Goal: Task Accomplishment & Management: Manage account settings

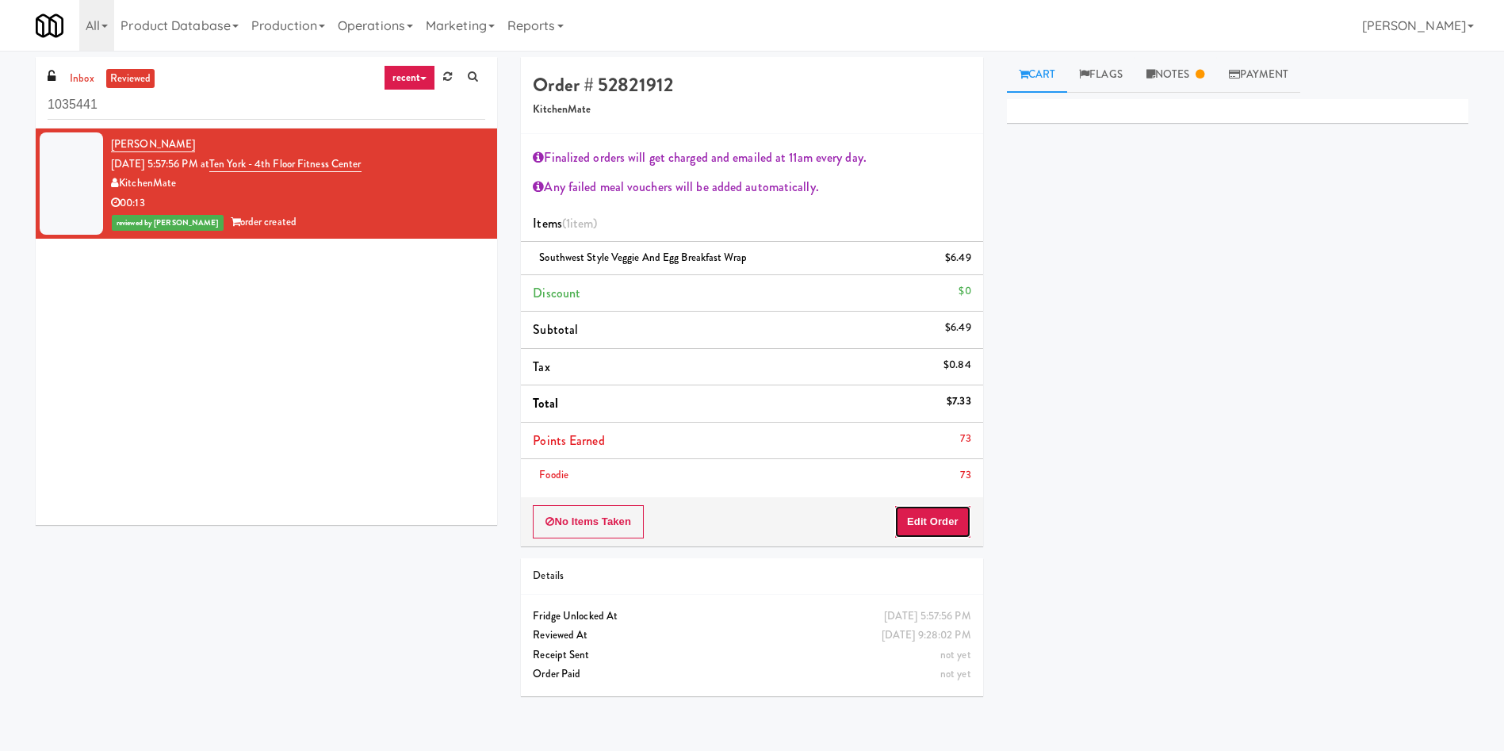
click at [924, 516] on button "Edit Order" at bounding box center [932, 521] width 77 height 33
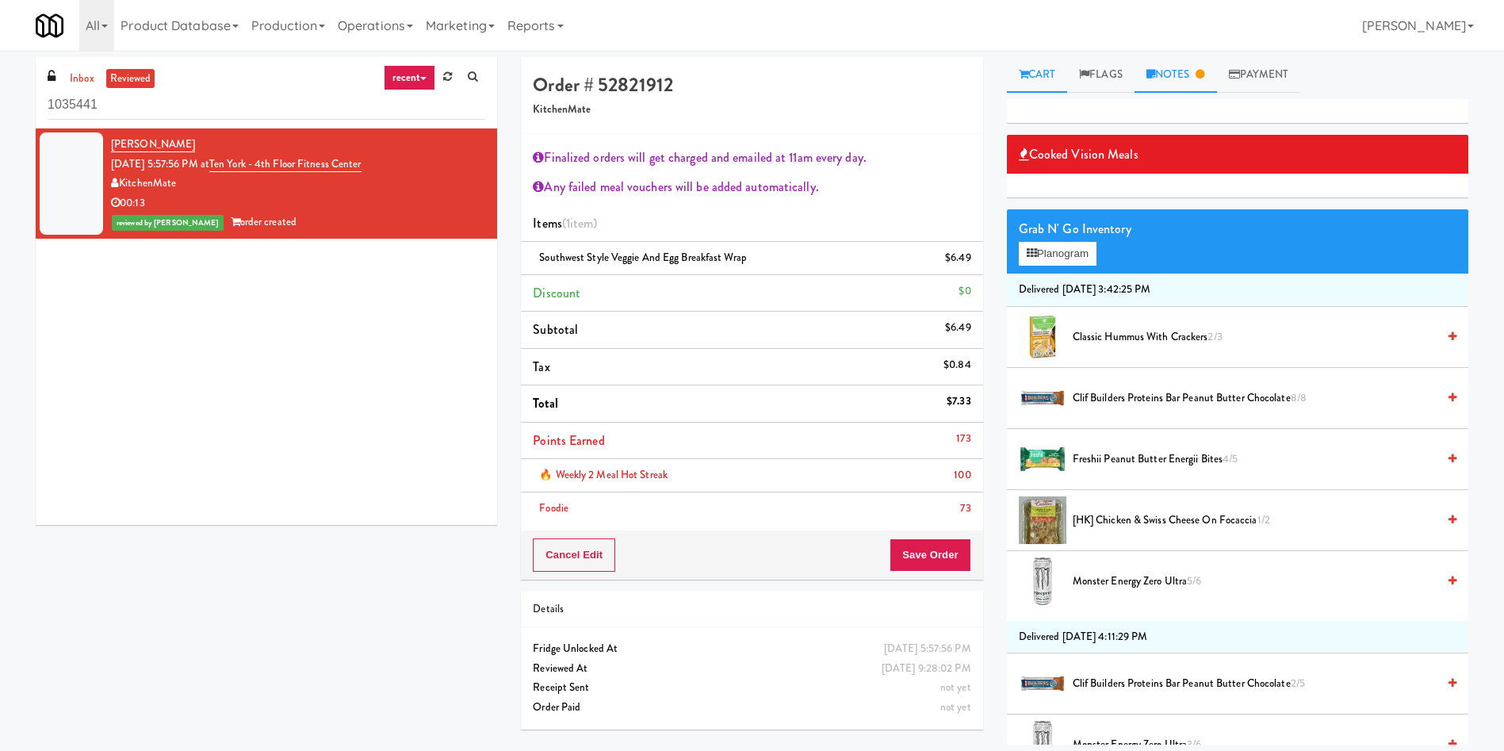
click at [1184, 75] on link "Notes" at bounding box center [1175, 75] width 82 height 36
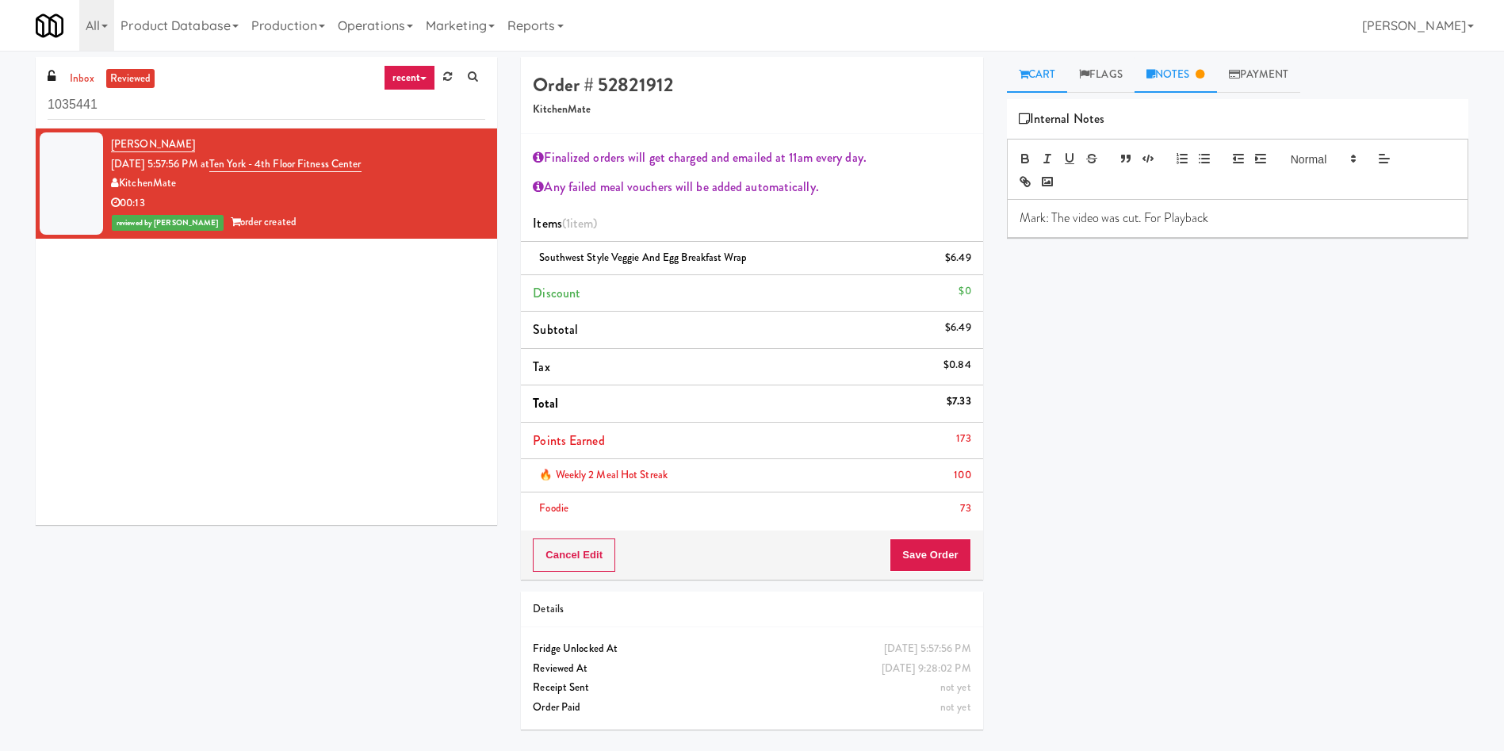
click at [1020, 76] on icon at bounding box center [1024, 74] width 10 height 10
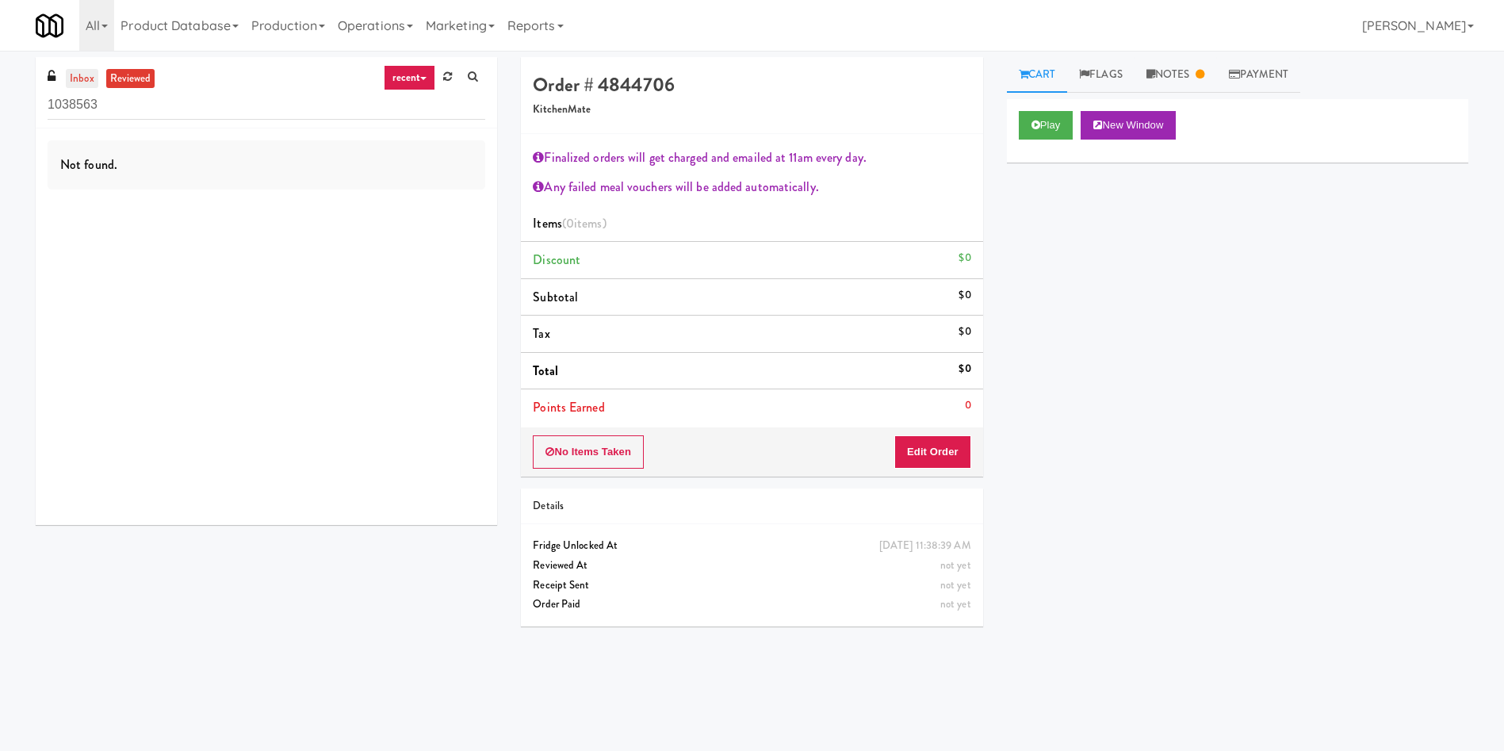
click at [84, 71] on link "inbox" at bounding box center [82, 79] width 33 height 20
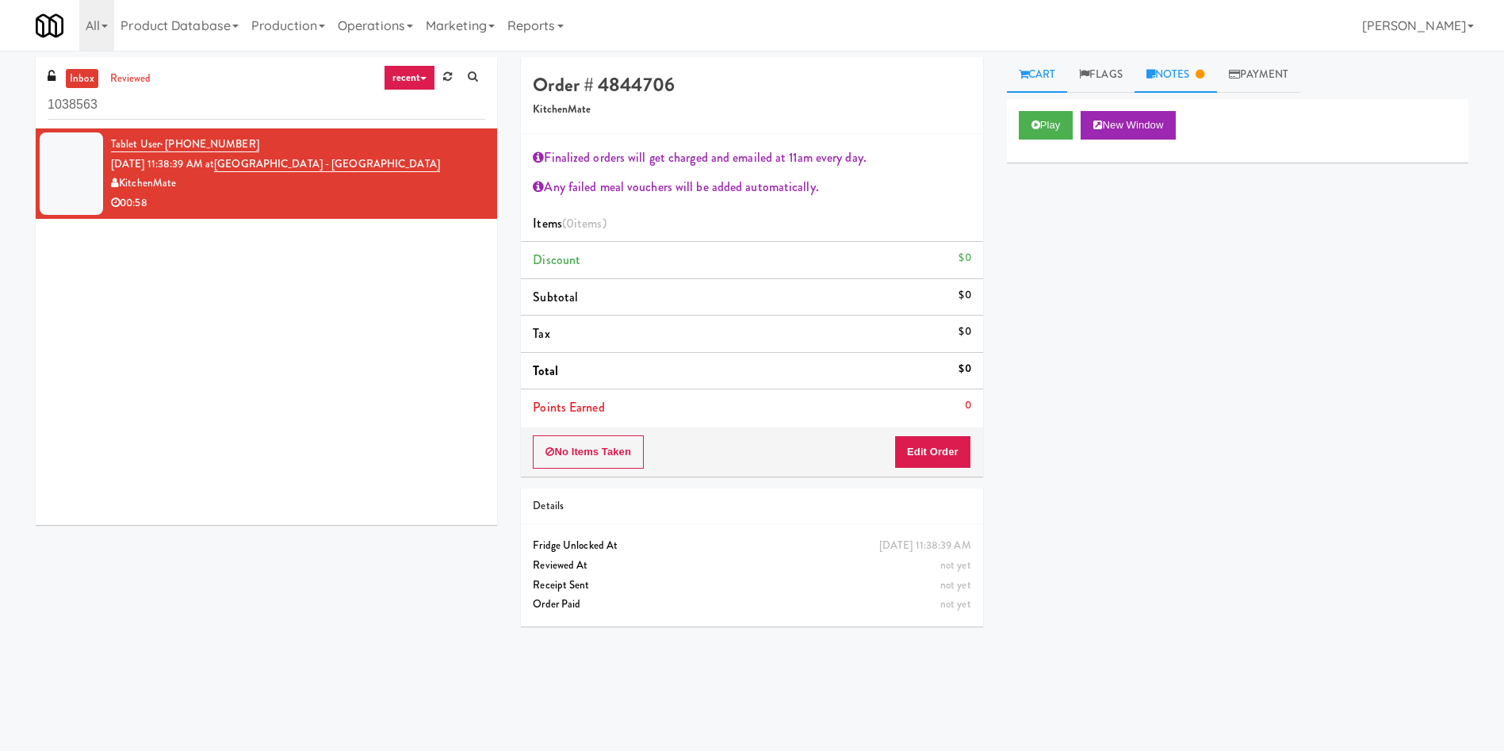
click at [1176, 82] on link "Notes" at bounding box center [1175, 75] width 82 height 36
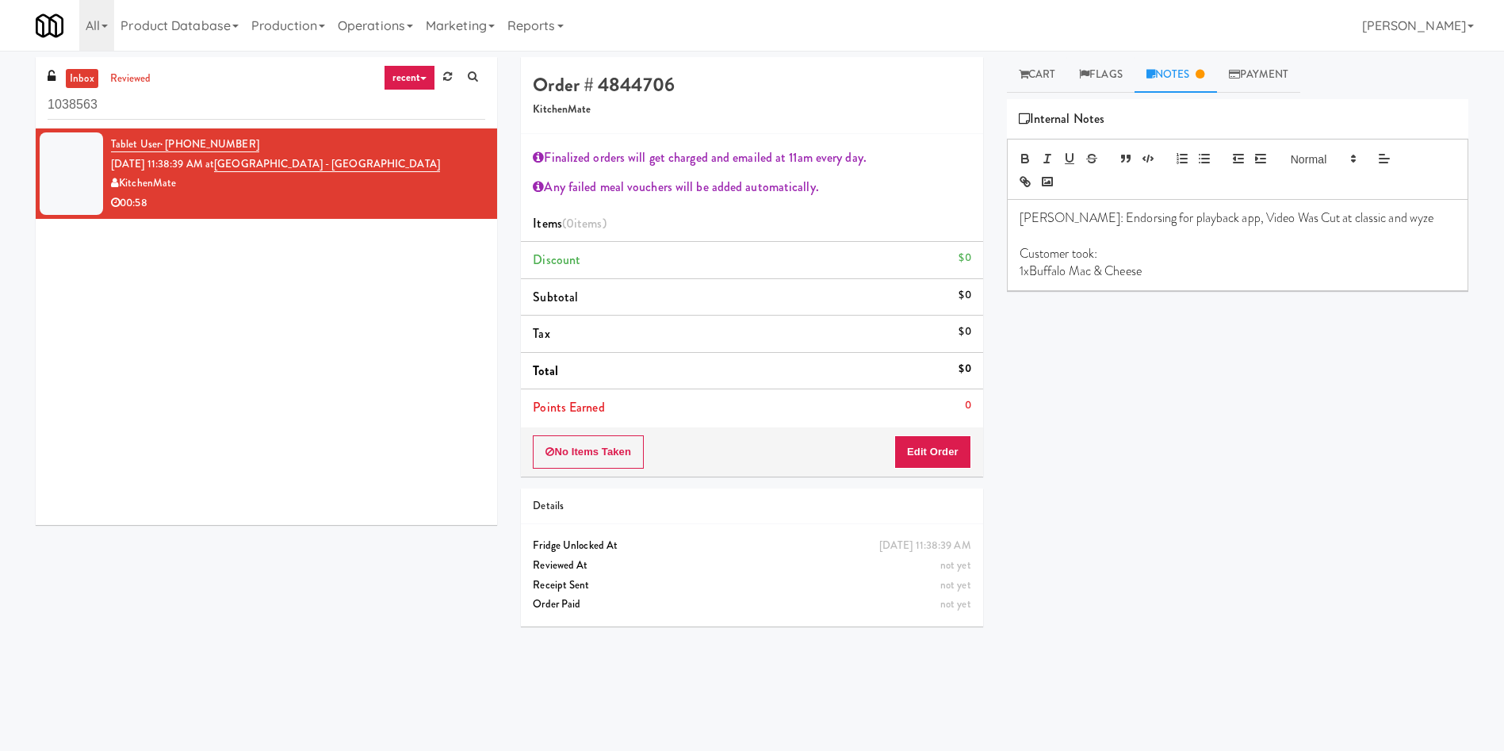
click at [1116, 331] on div "Play New Window Primary Flag Clear Flag if unable to determine what was taken o…" at bounding box center [1237, 396] width 461 height 595
click at [1045, 67] on link "Cart" at bounding box center [1037, 75] width 61 height 36
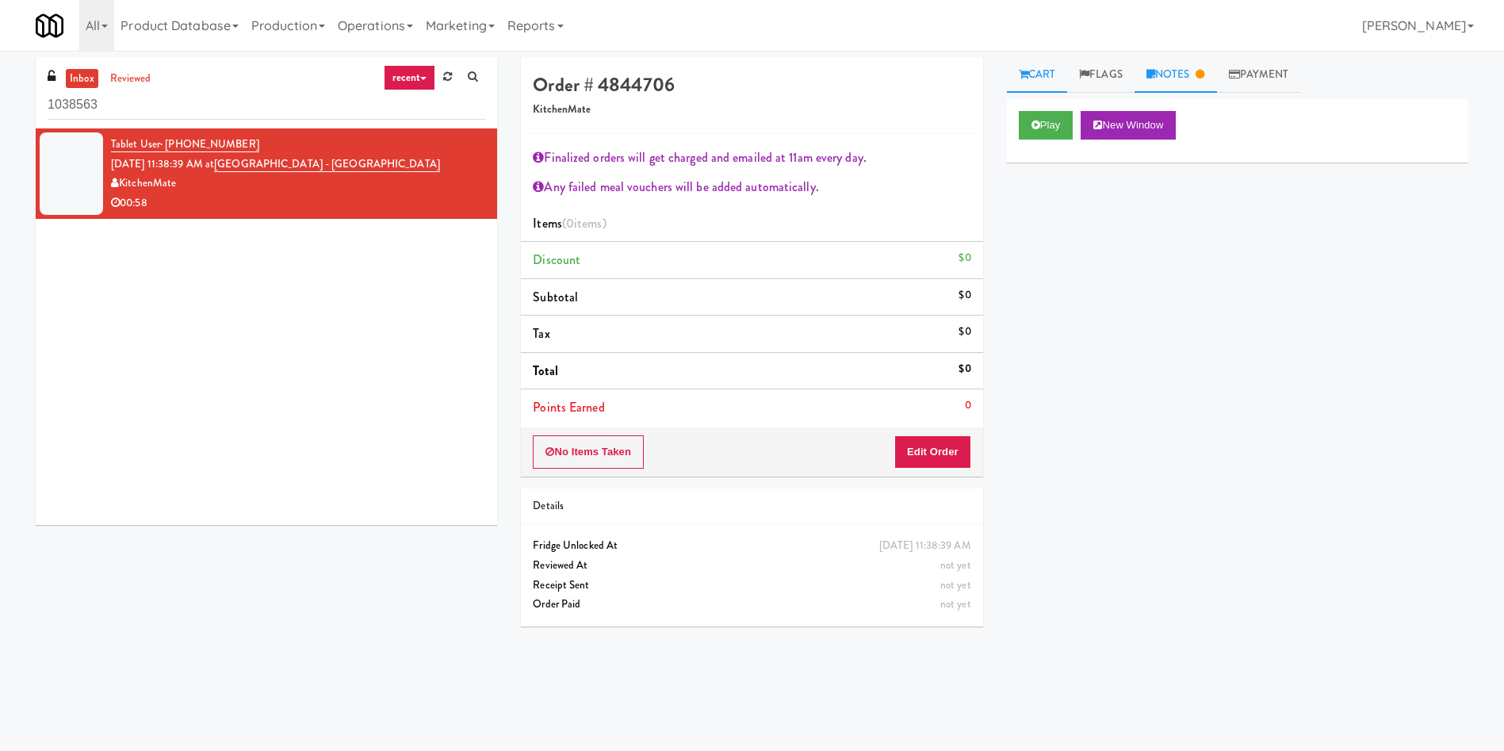
click at [1185, 73] on link "Notes" at bounding box center [1175, 75] width 82 height 36
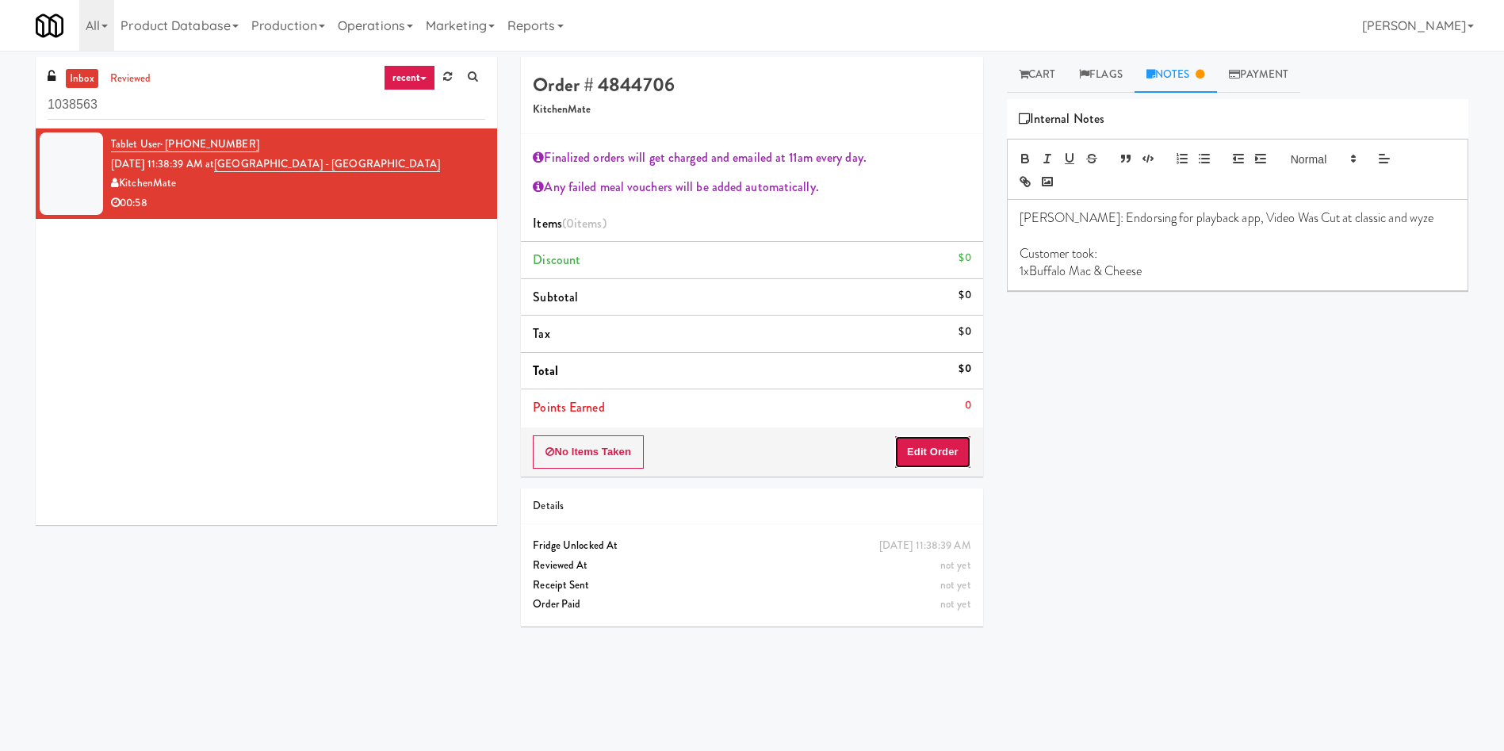
click at [935, 454] on button "Edit Order" at bounding box center [932, 451] width 77 height 33
click at [1041, 82] on link "Cart" at bounding box center [1037, 75] width 61 height 36
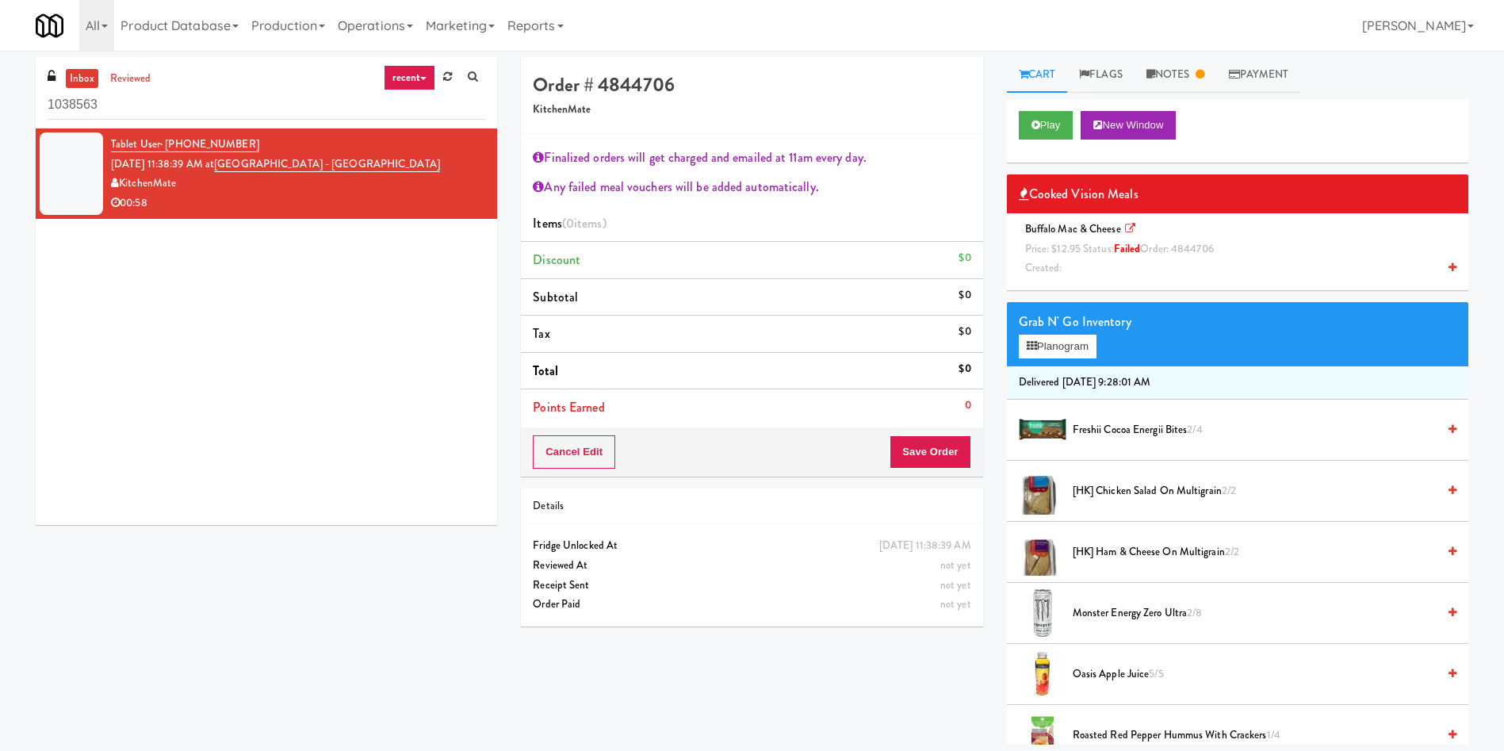
click at [54, 434] on div "Tablet User · (647) 949-4047 Sep 17, 2025 11:38:39 AM at Markham Campus - York …" at bounding box center [266, 326] width 461 height 396
click at [124, 392] on div "Tablet User · (647) 949-4047 Sep 17, 2025 11:38:39 AM at Markham Campus - York …" at bounding box center [266, 326] width 461 height 396
click at [144, 477] on div "Tablet User · (647) 949-4047 Sep 17, 2025 11:38:39 AM at Markham Campus - York …" at bounding box center [266, 326] width 461 height 396
click at [377, 354] on div "Tablet User · (647) 949-4047 Sep 17, 2025 11:38:39 AM at Markham Campus - York …" at bounding box center [266, 326] width 461 height 396
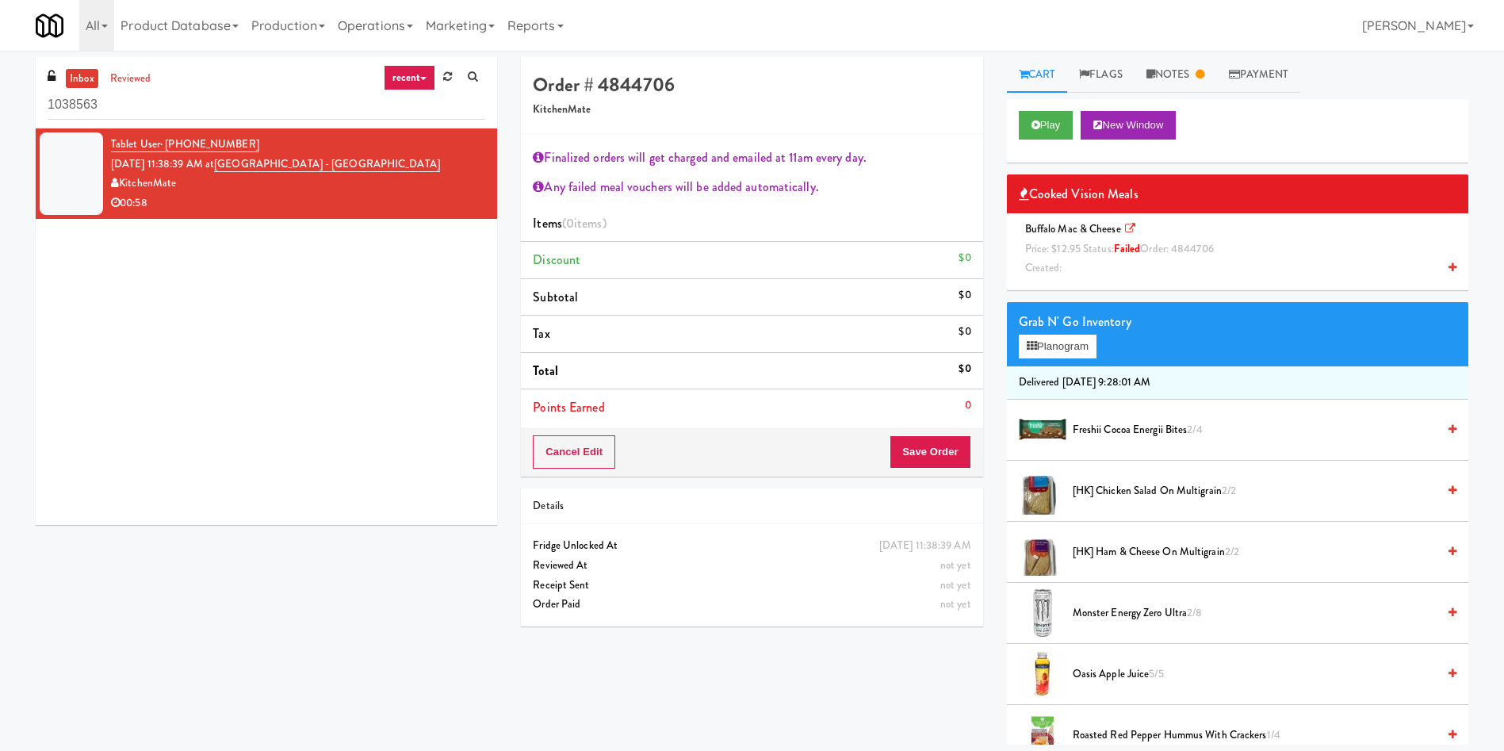
click at [377, 354] on div "Tablet User · (647) 949-4047 Sep 17, 2025 11:38:39 AM at Markham Campus - York …" at bounding box center [266, 326] width 461 height 396
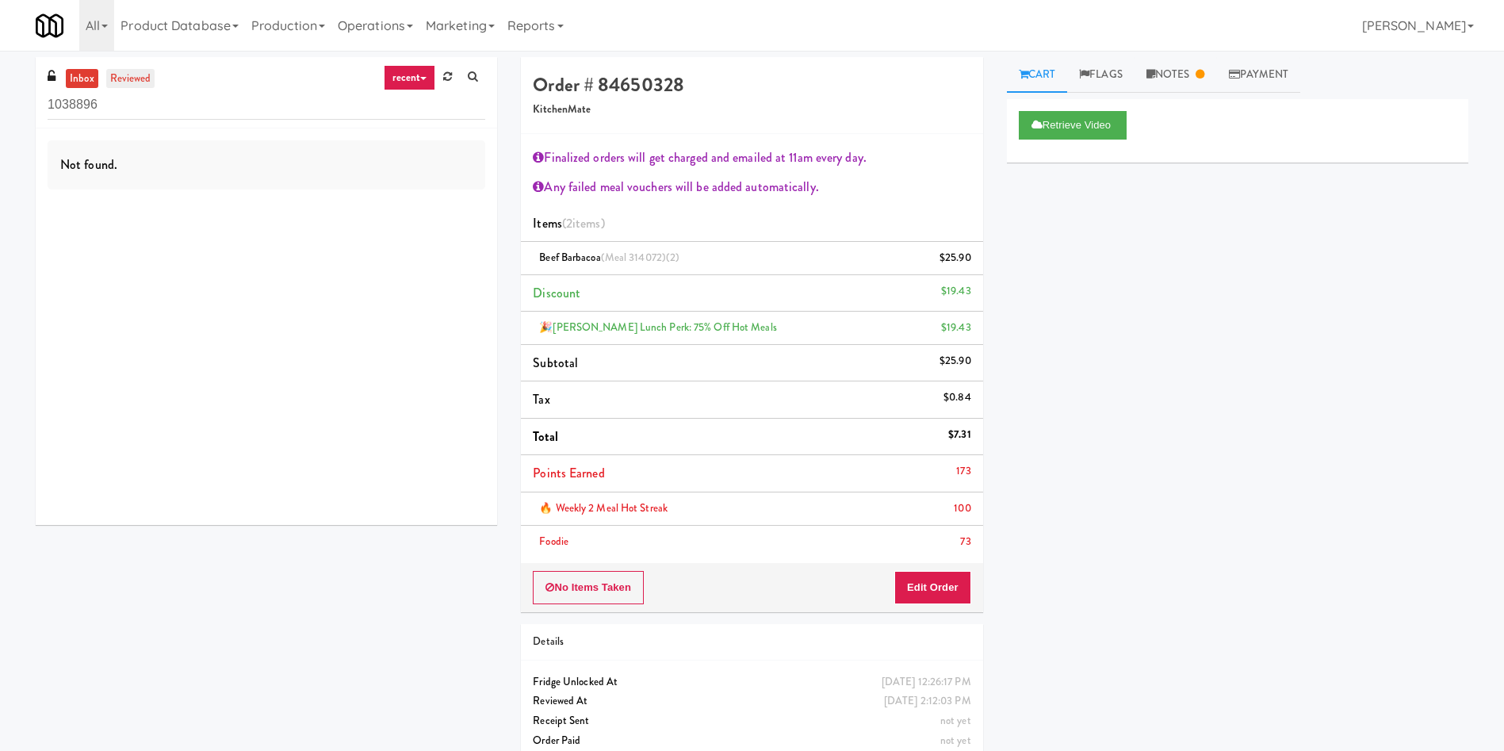
click at [143, 81] on link "reviewed" at bounding box center [130, 79] width 49 height 20
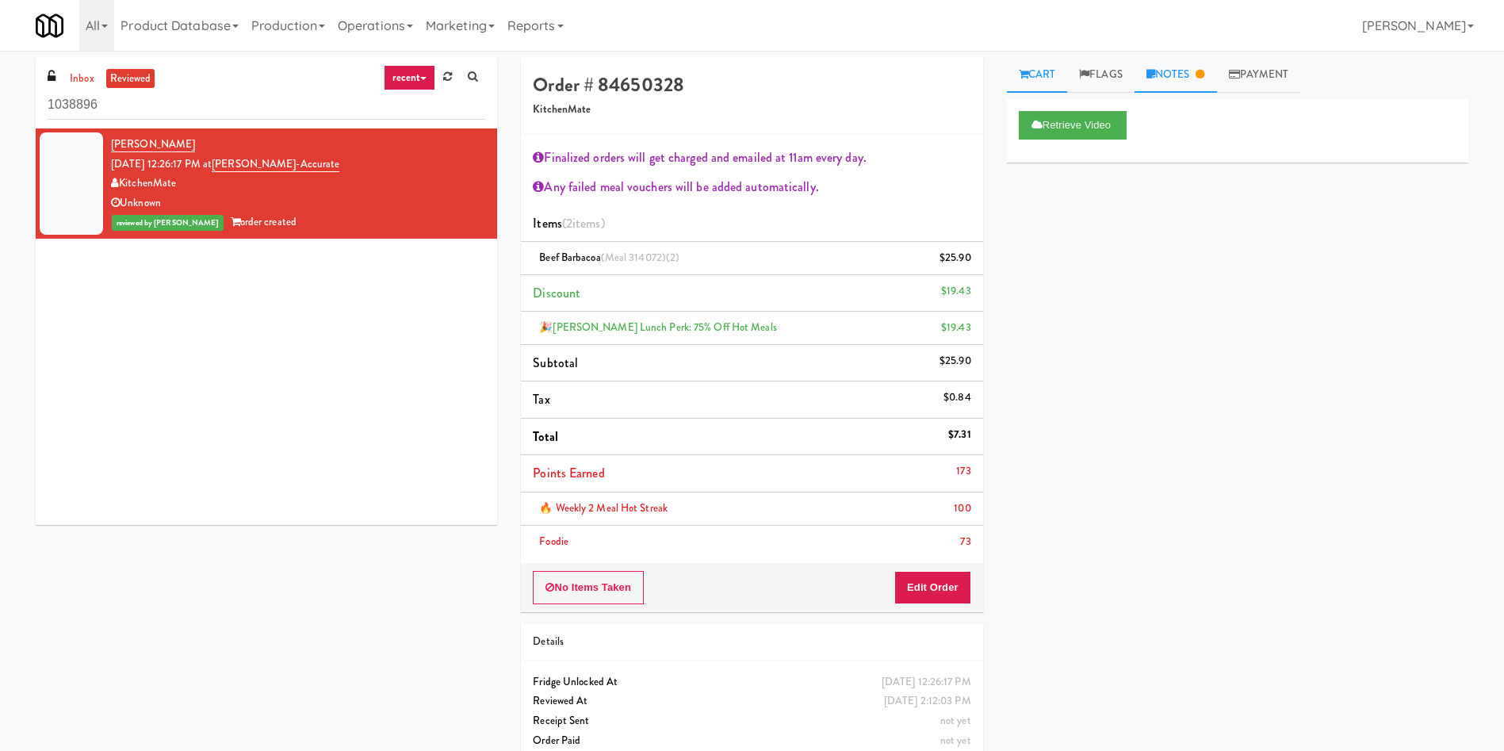
click at [1178, 68] on link "Notes" at bounding box center [1175, 75] width 82 height 36
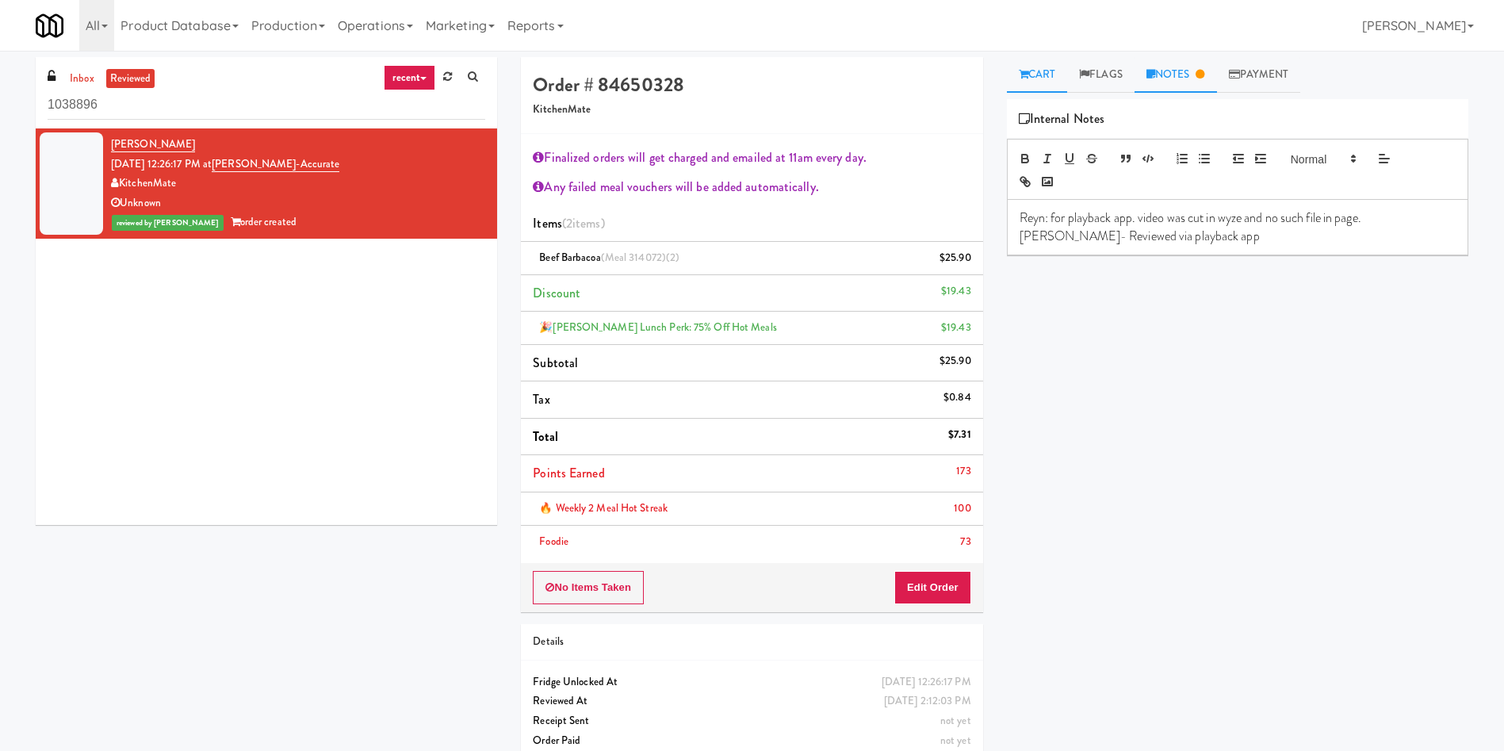
click at [1023, 67] on link "Cart" at bounding box center [1037, 75] width 61 height 36
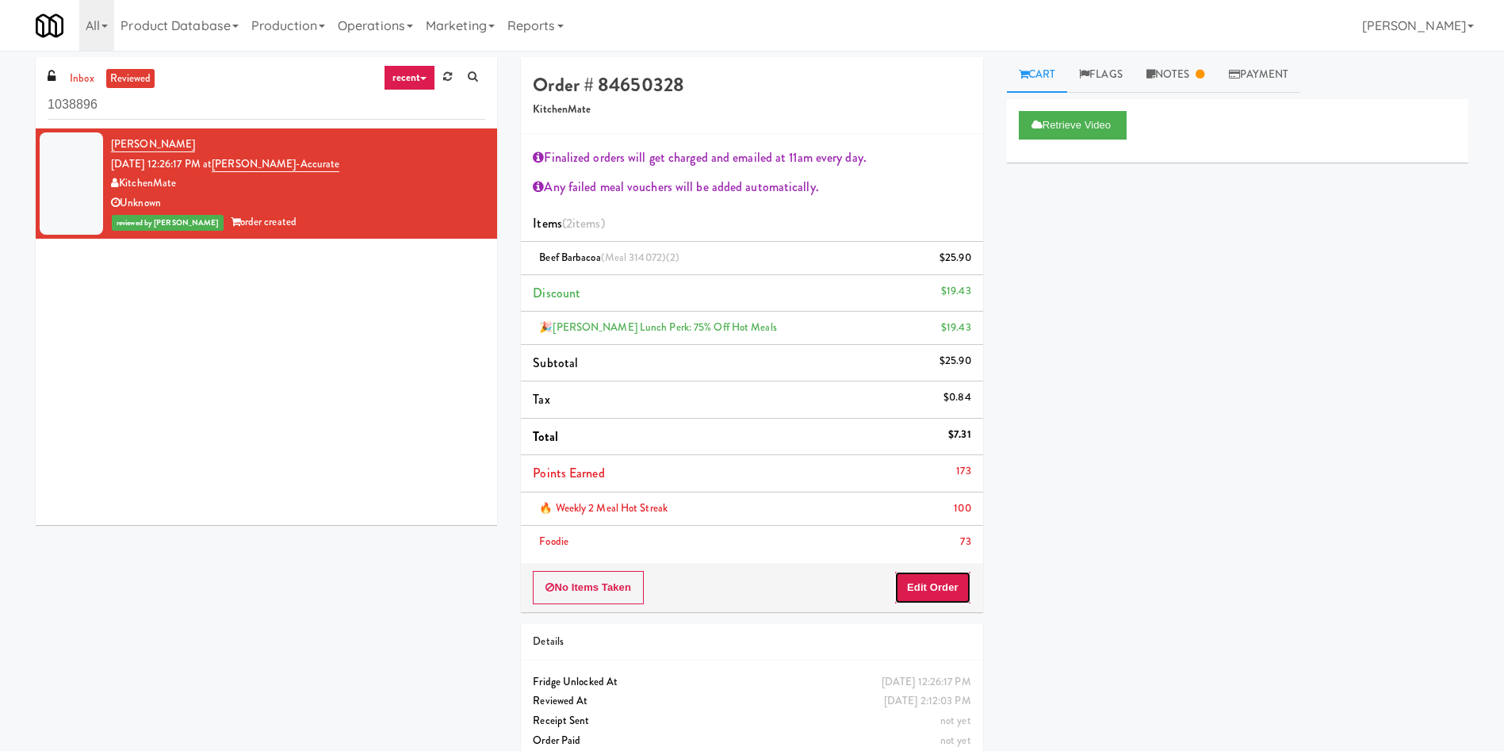
click at [944, 571] on button "Edit Order" at bounding box center [932, 587] width 77 height 33
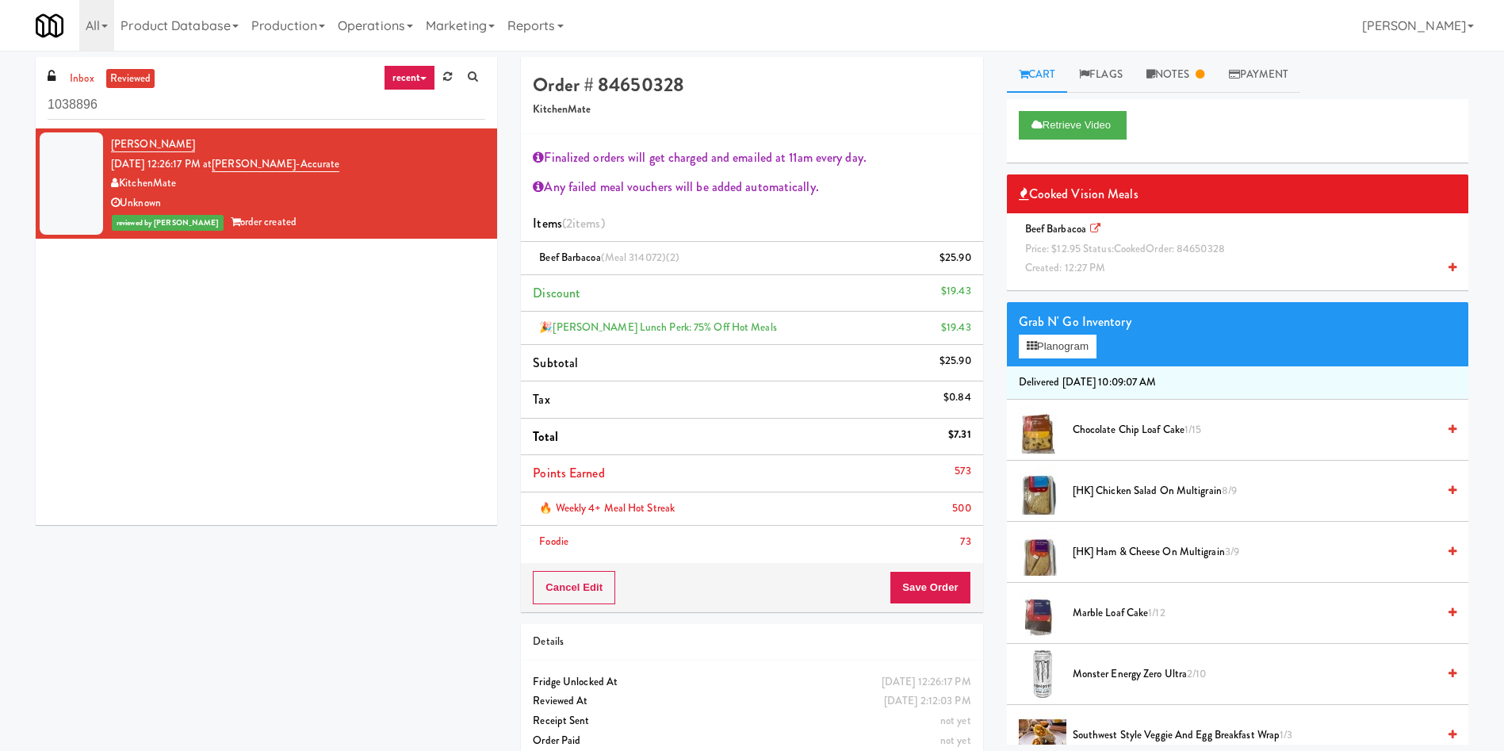
click at [400, 296] on div "Becky Fougere Sep 17, 2025 12:26:17 PM at Bothwell-Accurate KitchenMate Unknown…" at bounding box center [266, 326] width 461 height 396
